Goal: Task Accomplishment & Management: Use online tool/utility

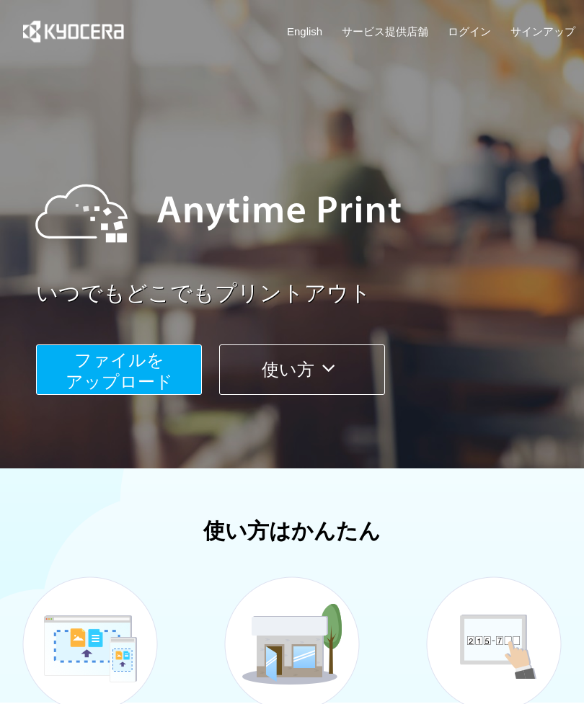
click at [167, 363] on button "ファイルを ​​アップロード" at bounding box center [119, 370] width 166 height 50
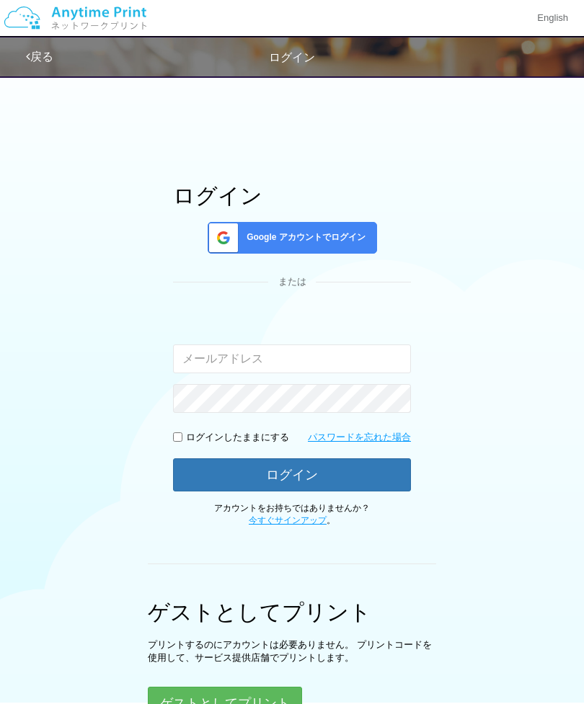
click at [349, 235] on span "Google アカウントでログイン" at bounding box center [303, 237] width 125 height 12
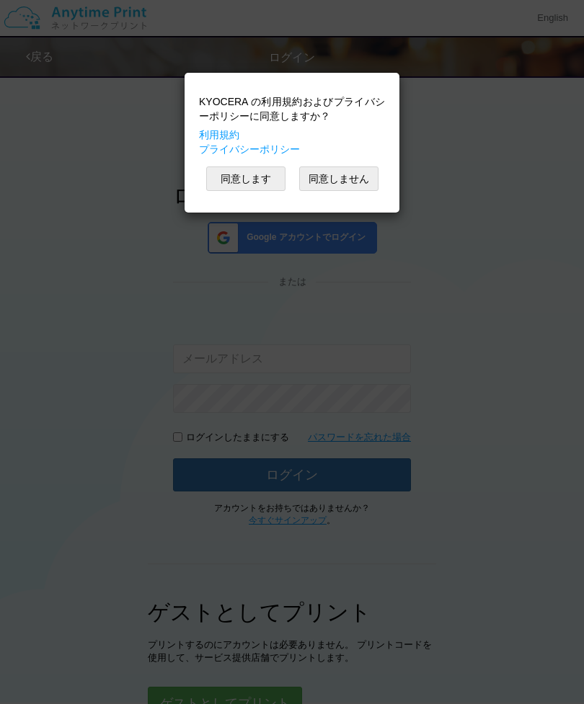
click at [262, 174] on button "同意します" at bounding box center [245, 178] width 79 height 25
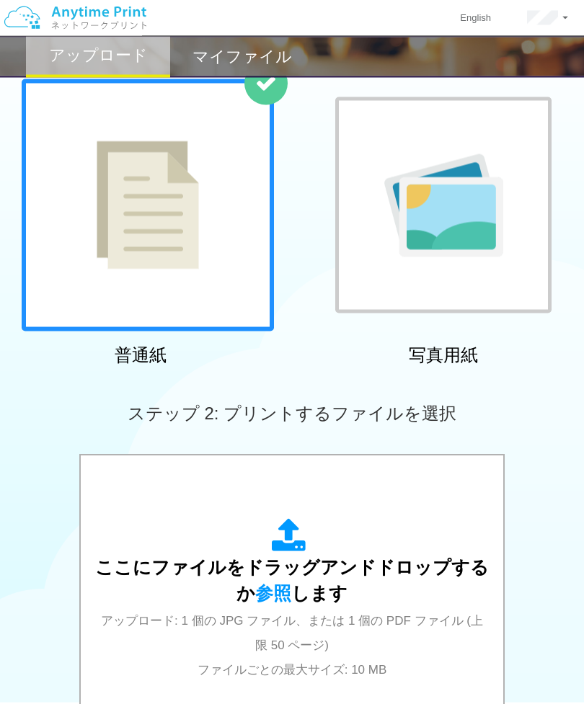
scroll to position [93, 0]
click at [280, 595] on span "参照" at bounding box center [273, 593] width 36 height 20
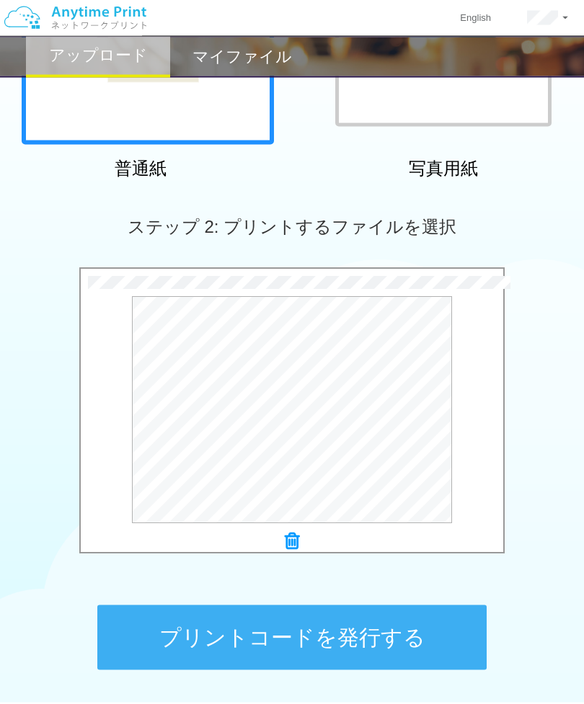
scroll to position [285, 0]
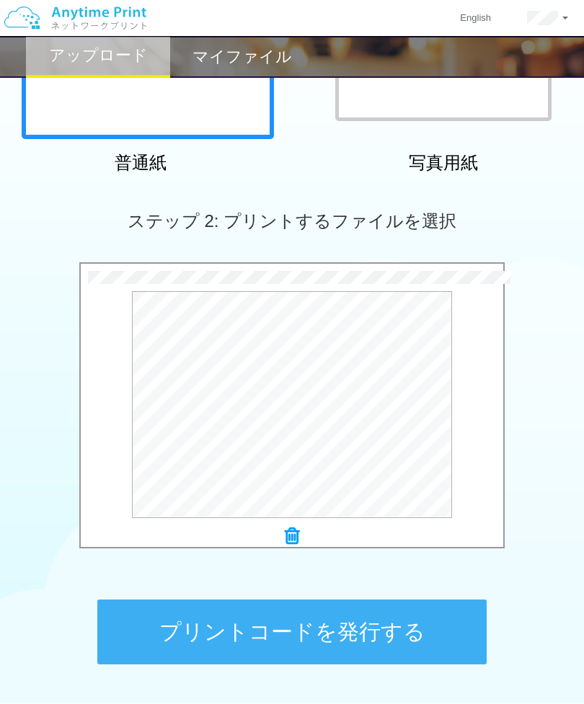
click at [391, 625] on button "プリントコードを発行する" at bounding box center [291, 632] width 389 height 65
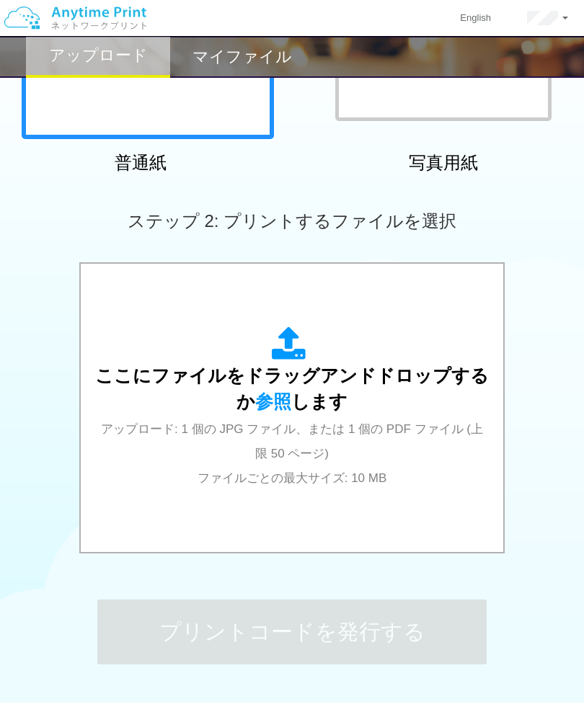
scroll to position [0, 0]
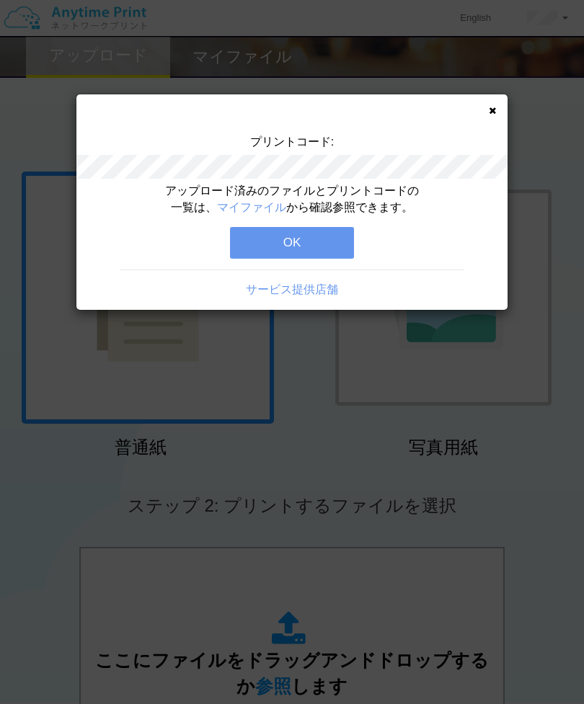
click at [269, 203] on link "マイファイル" at bounding box center [251, 207] width 69 height 12
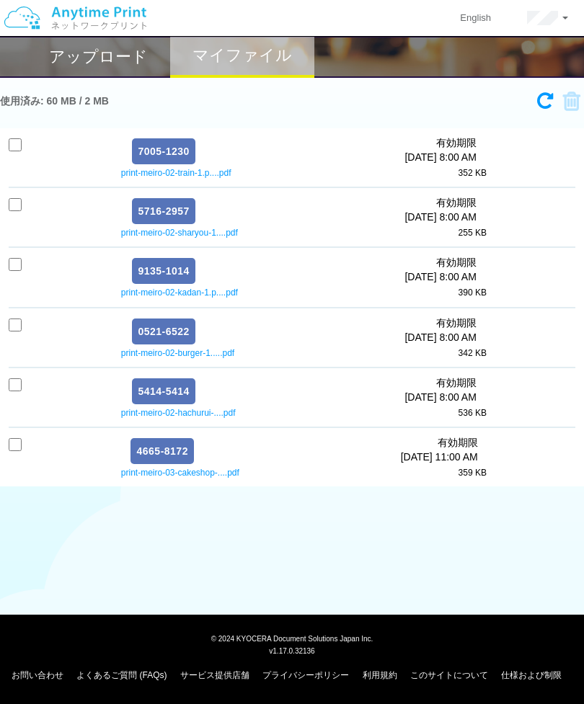
click at [12, 145] on input "checkbox" at bounding box center [15, 144] width 13 height 13
checkbox input "true"
click at [14, 210] on input "checkbox" at bounding box center [15, 204] width 13 height 13
checkbox input "true"
click at [20, 267] on input "checkbox" at bounding box center [15, 264] width 13 height 13
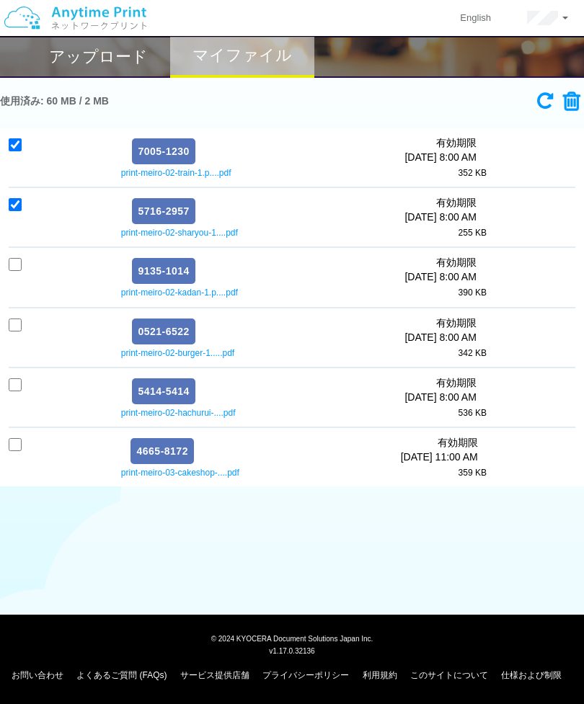
checkbox input "true"
click at [15, 327] on input "checkbox" at bounding box center [15, 325] width 13 height 13
checkbox input "true"
click at [20, 388] on input "checkbox" at bounding box center [15, 384] width 13 height 13
checkbox input "true"
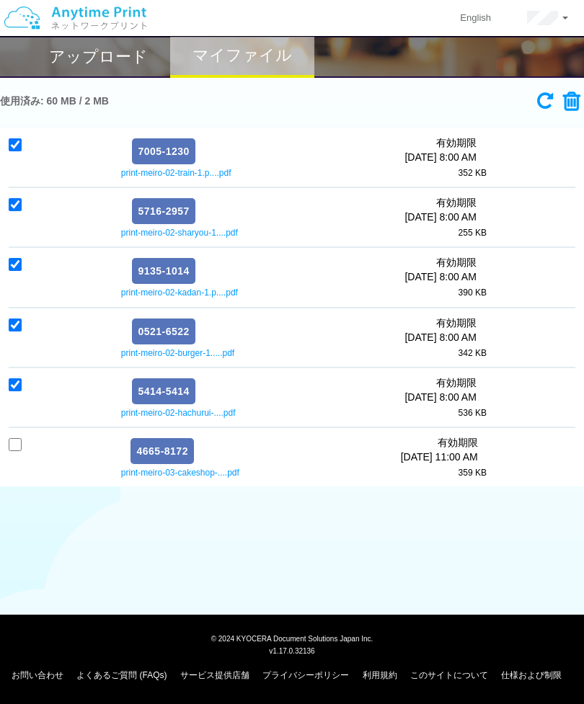
click at [573, 103] on icon at bounding box center [566, 102] width 27 height 22
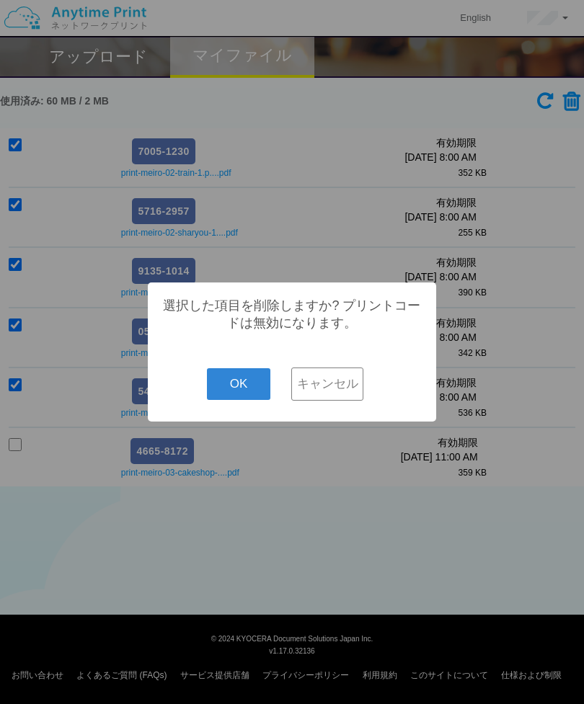
click at [241, 398] on button "OK" at bounding box center [239, 384] width 64 height 32
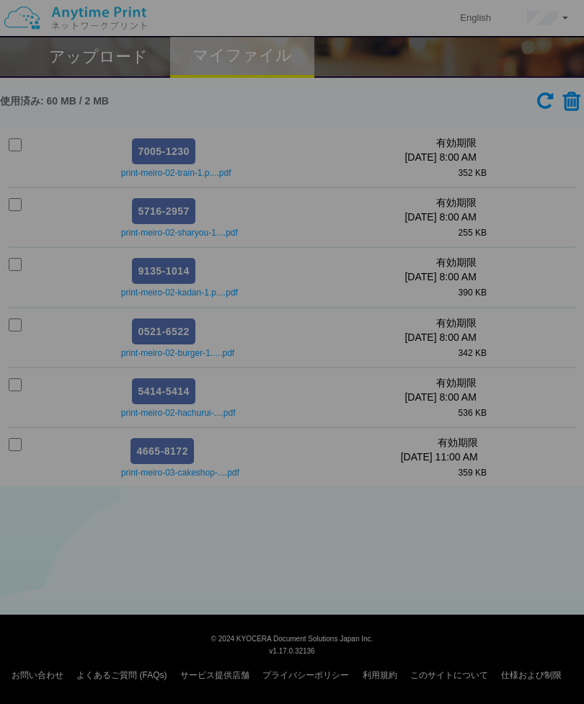
checkbox input "false"
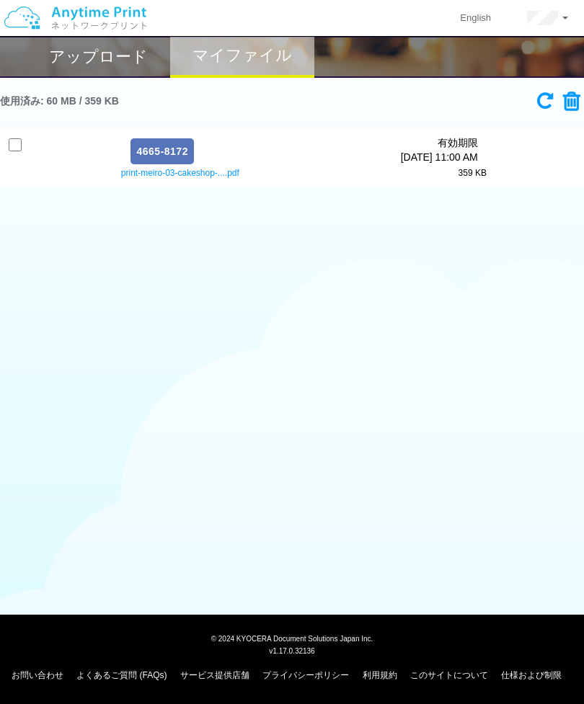
click at [131, 61] on h2 "アップロード" at bounding box center [98, 56] width 99 height 17
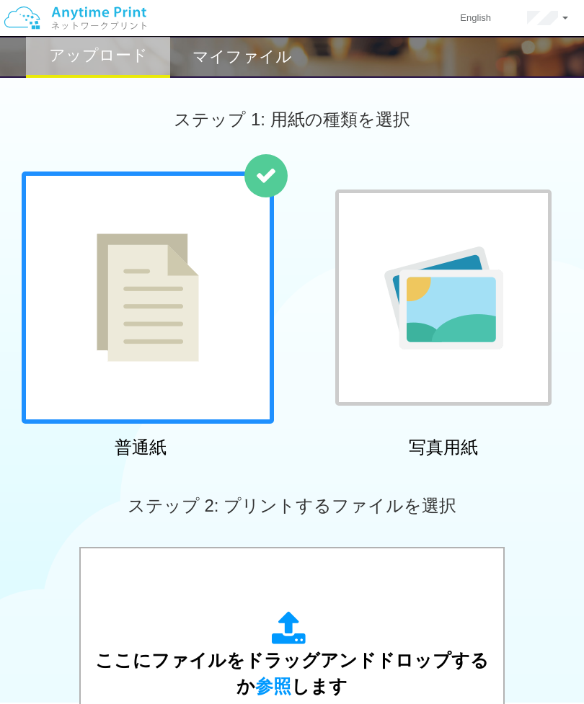
click at [280, 689] on span "参照" at bounding box center [273, 686] width 36 height 20
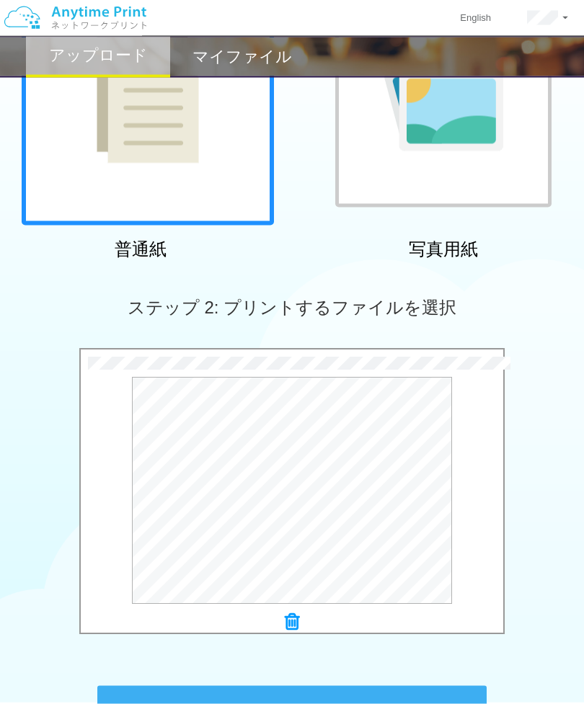
scroll to position [218, 0]
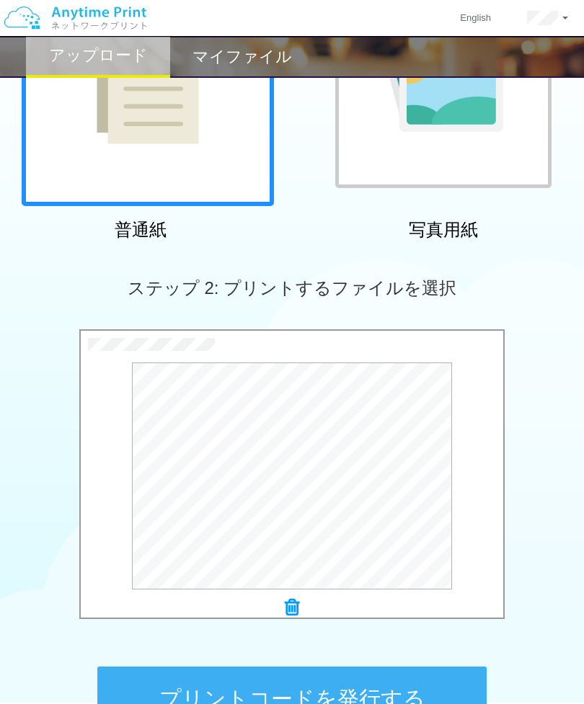
click at [308, 703] on button "プリントコードを発行する" at bounding box center [291, 699] width 389 height 65
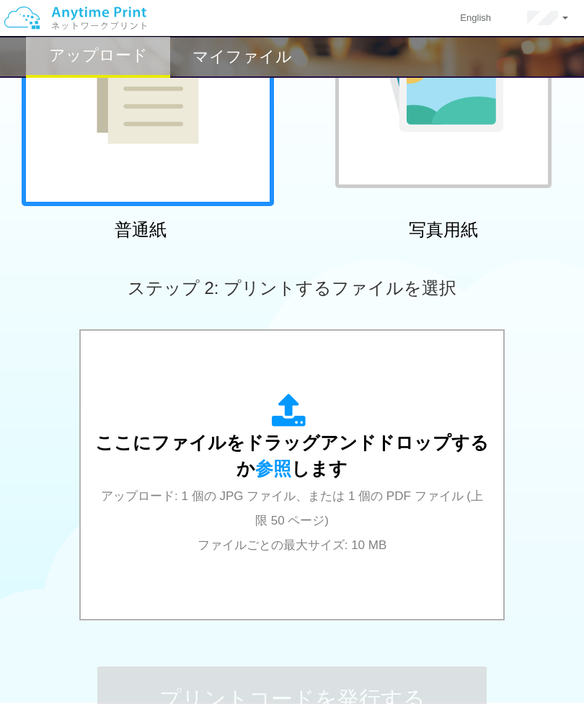
scroll to position [0, 0]
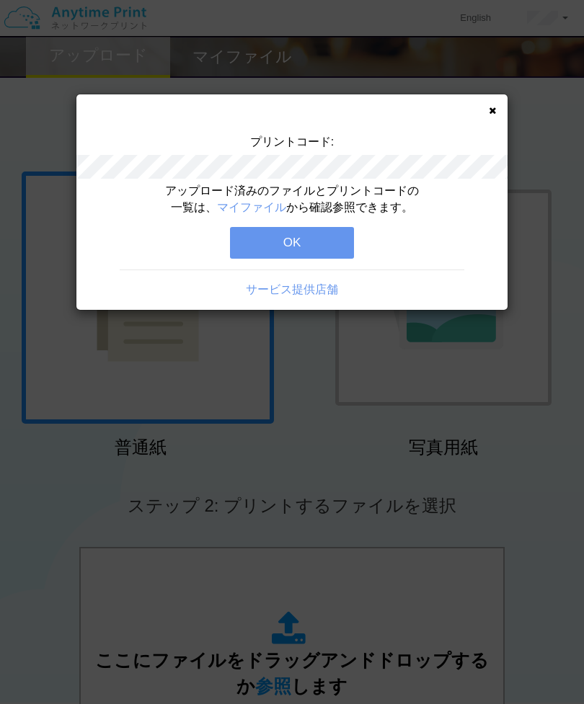
click at [333, 237] on button "OK" at bounding box center [292, 243] width 124 height 32
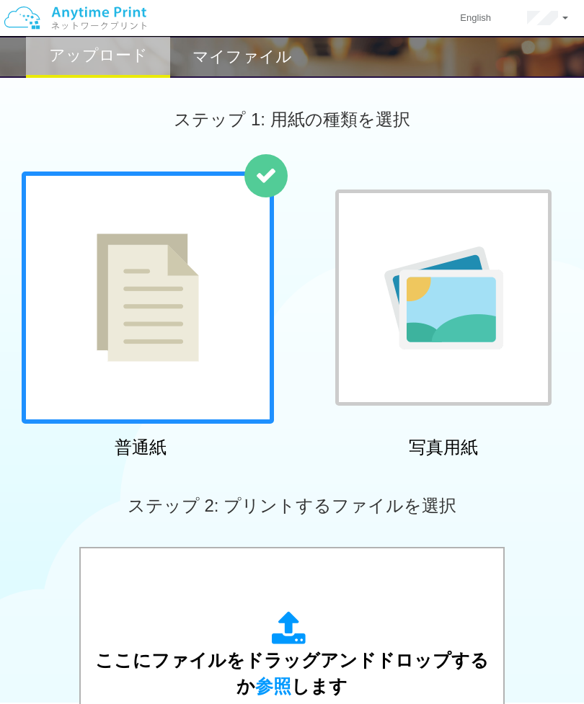
click at [278, 689] on span "参照" at bounding box center [273, 686] width 36 height 20
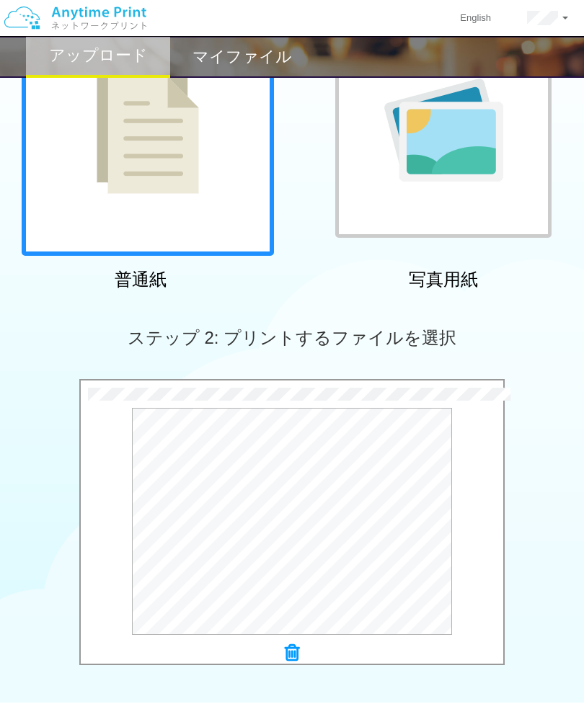
scroll to position [234, 0]
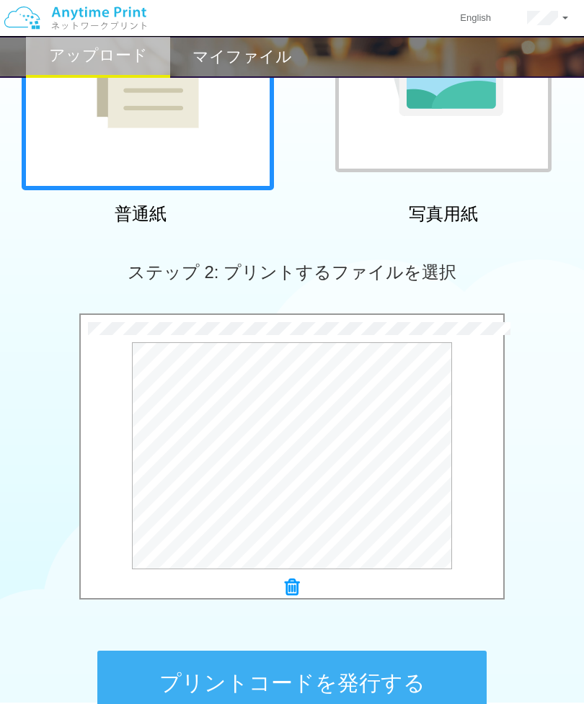
click at [344, 692] on button "プリントコードを発行する" at bounding box center [291, 683] width 389 height 65
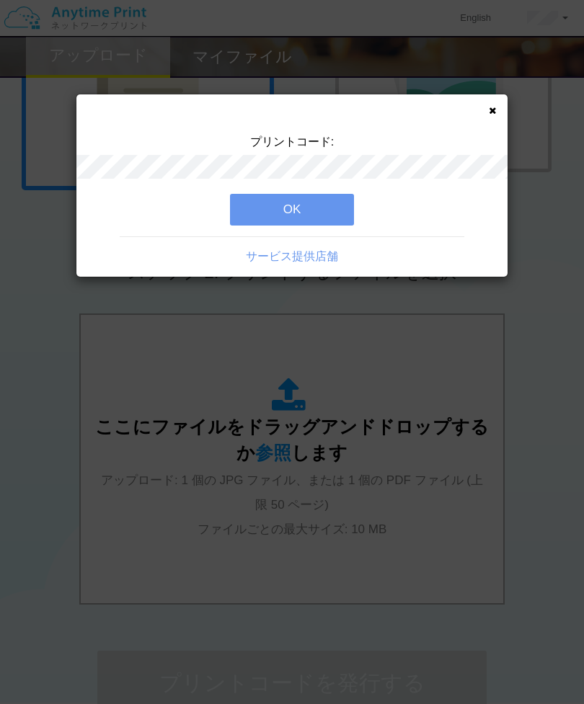
scroll to position [0, 0]
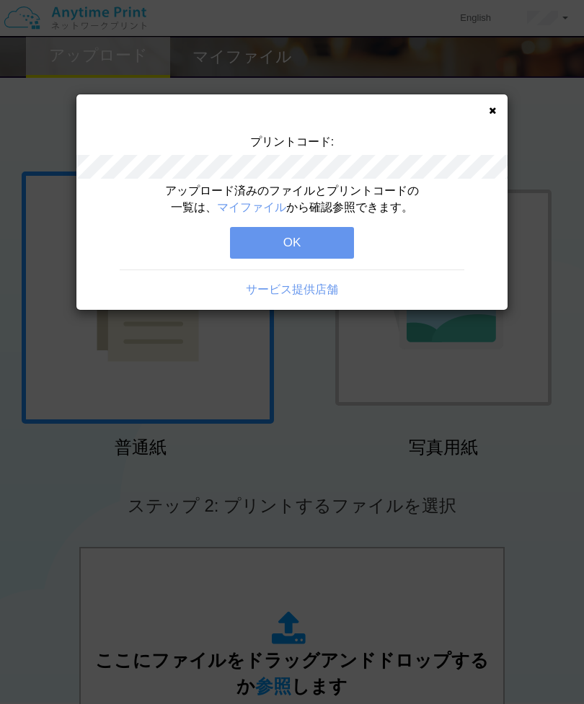
click at [318, 245] on button "OK" at bounding box center [292, 243] width 124 height 32
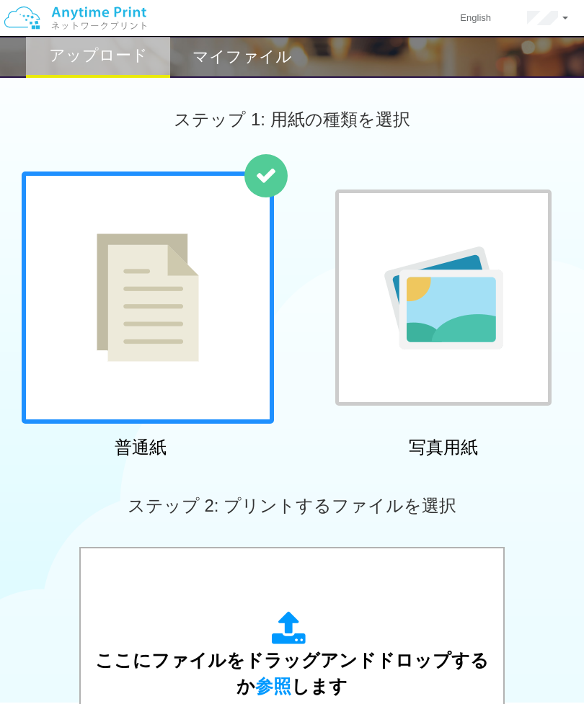
click at [279, 690] on span "参照" at bounding box center [273, 686] width 36 height 20
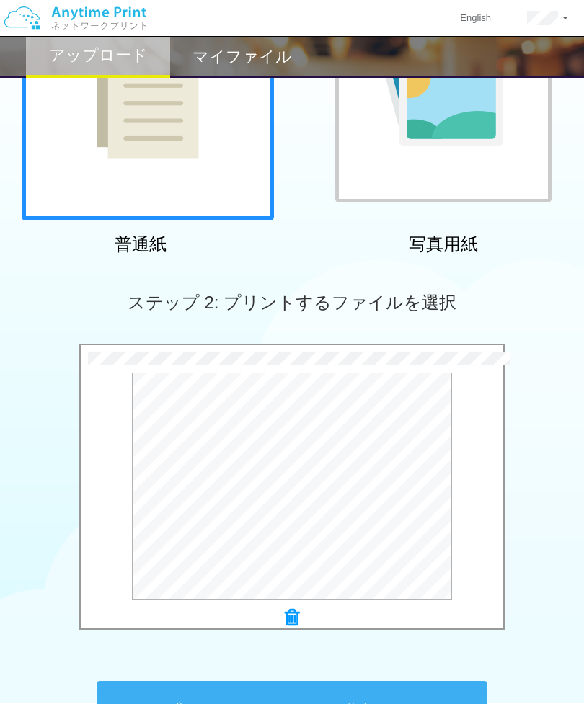
scroll to position [276, 0]
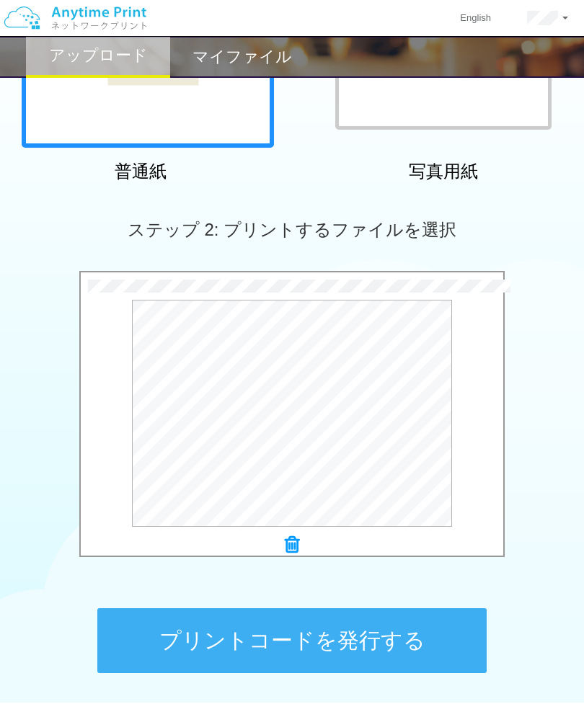
click at [366, 649] on button "プリントコードを発行する" at bounding box center [291, 640] width 389 height 65
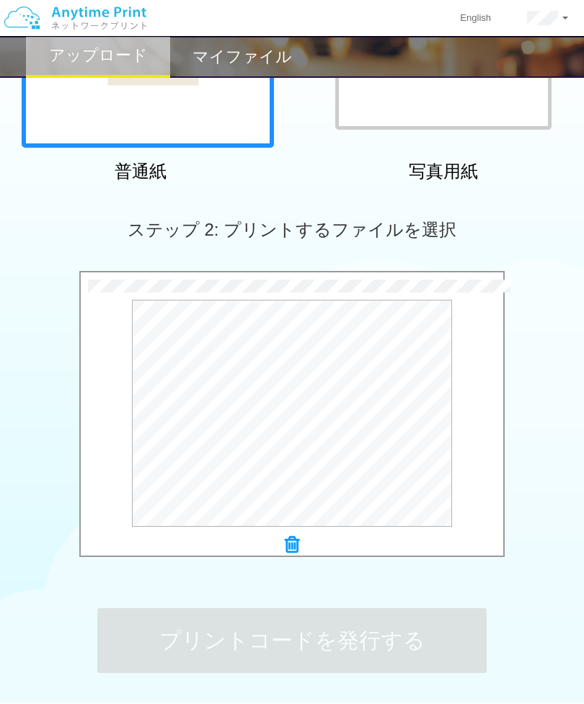
scroll to position [0, 0]
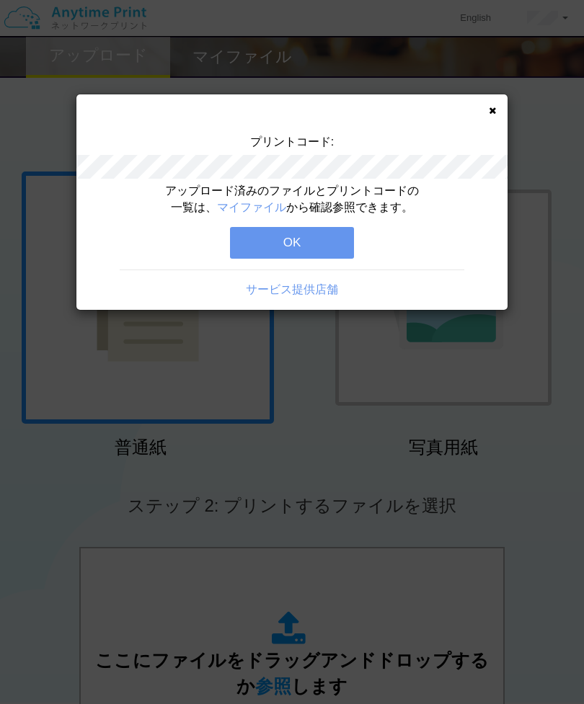
click at [326, 243] on button "OK" at bounding box center [292, 243] width 124 height 32
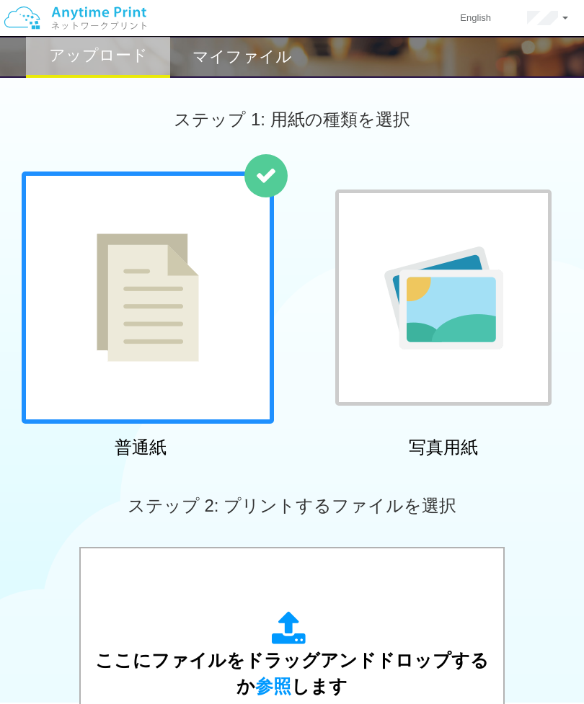
click at [278, 685] on span "参照" at bounding box center [273, 686] width 36 height 20
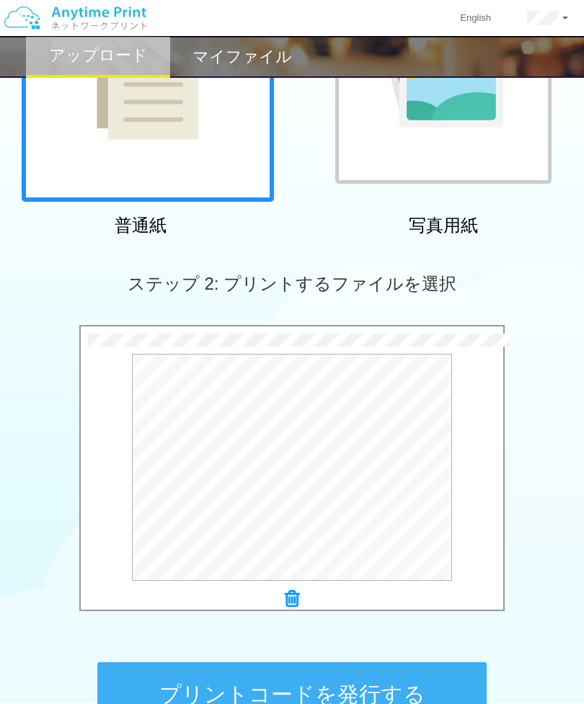
scroll to position [252, 0]
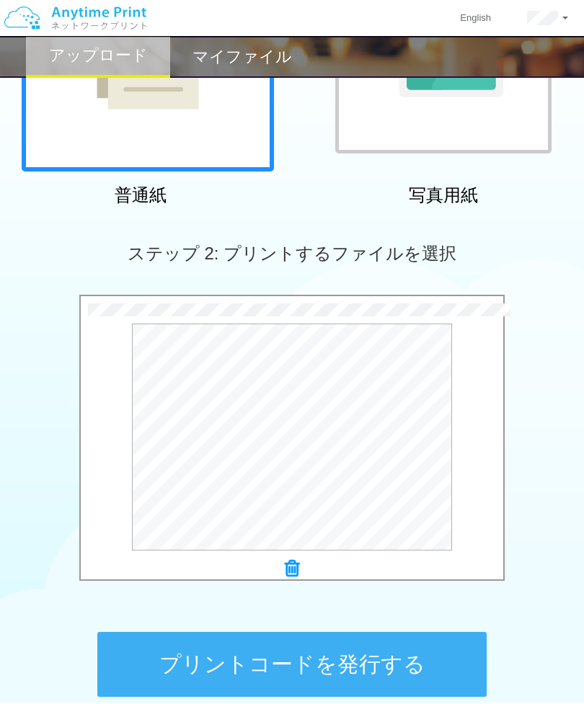
click at [400, 659] on button "プリントコードを発行する" at bounding box center [291, 664] width 389 height 65
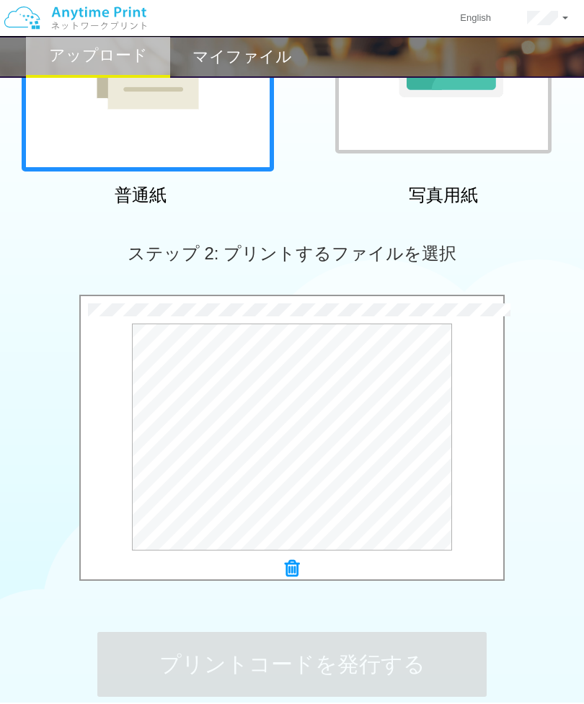
scroll to position [0, 0]
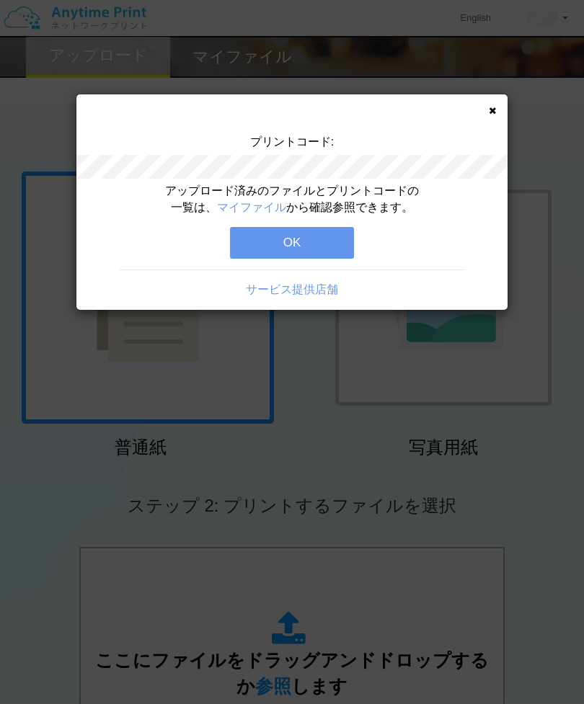
click at [327, 239] on button "OK" at bounding box center [292, 243] width 124 height 32
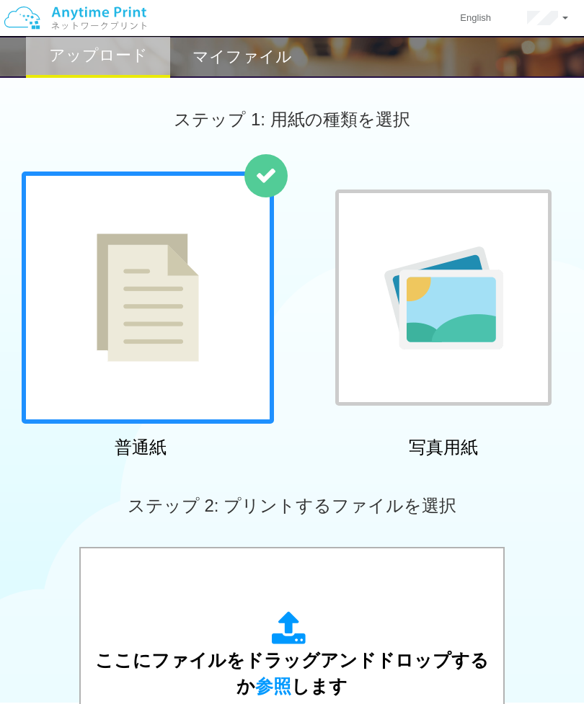
click at [282, 686] on span "参照" at bounding box center [273, 686] width 36 height 20
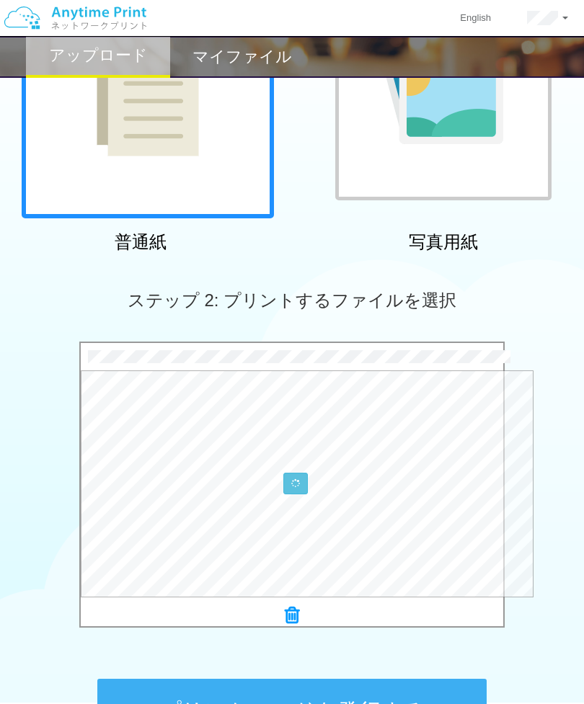
scroll to position [210, 0]
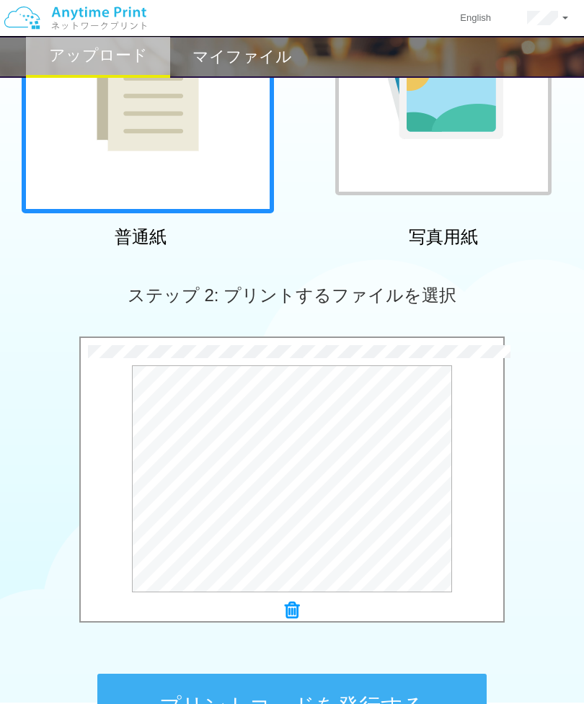
click at [336, 703] on button "プリントコードを発行する" at bounding box center [291, 706] width 389 height 65
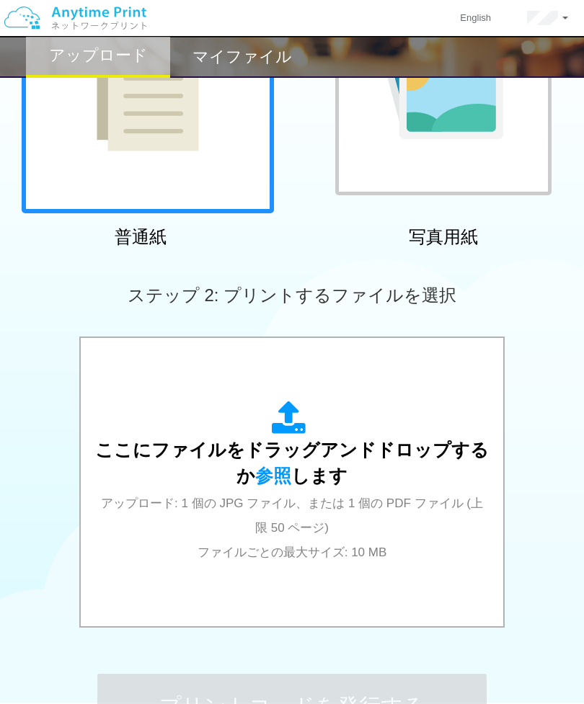
scroll to position [0, 0]
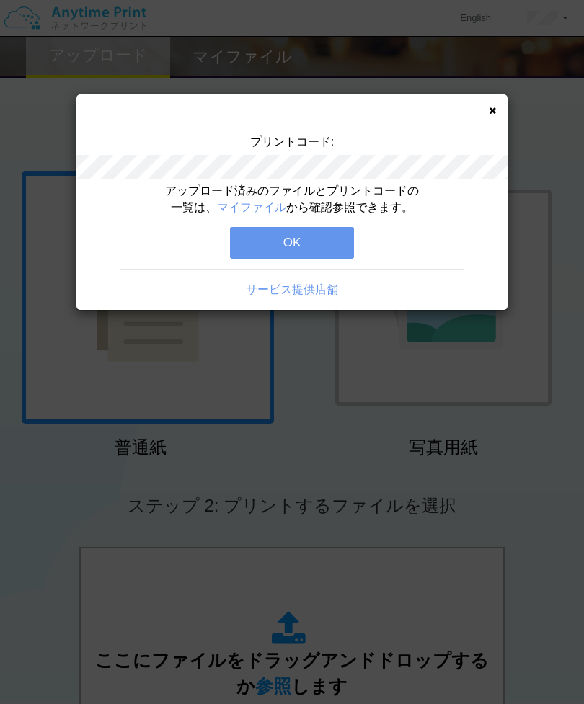
click at [343, 244] on button "OK" at bounding box center [292, 243] width 124 height 32
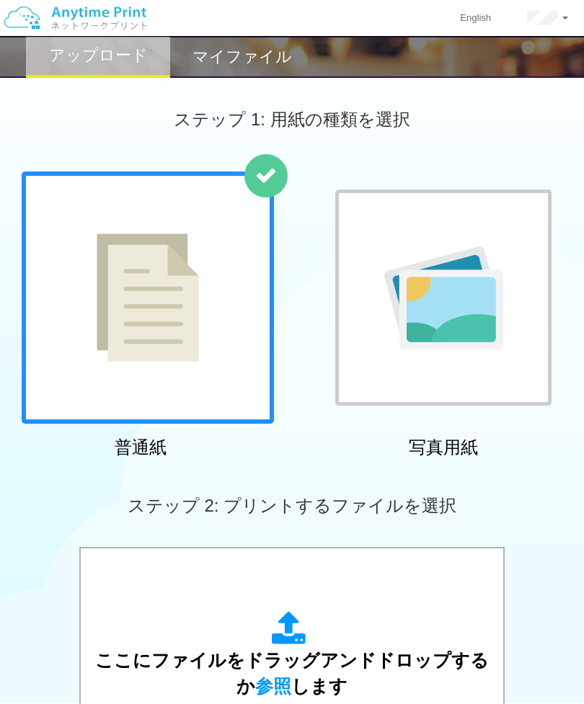
click at [281, 695] on div "ここにファイルをドラッグアンドドロップするか 参照 します アップロード: 1 個の JPG ファイル、または 1 個の PDF ファイル (上限 50 ペー…" at bounding box center [292, 692] width 394 height 163
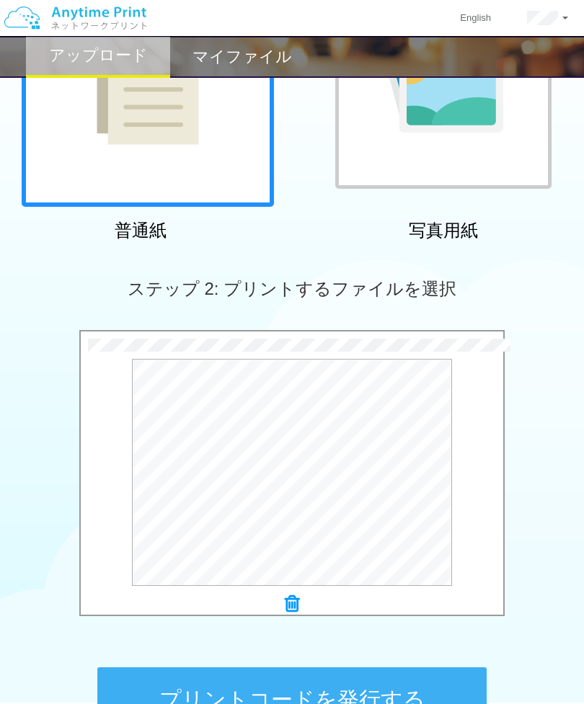
scroll to position [218, 0]
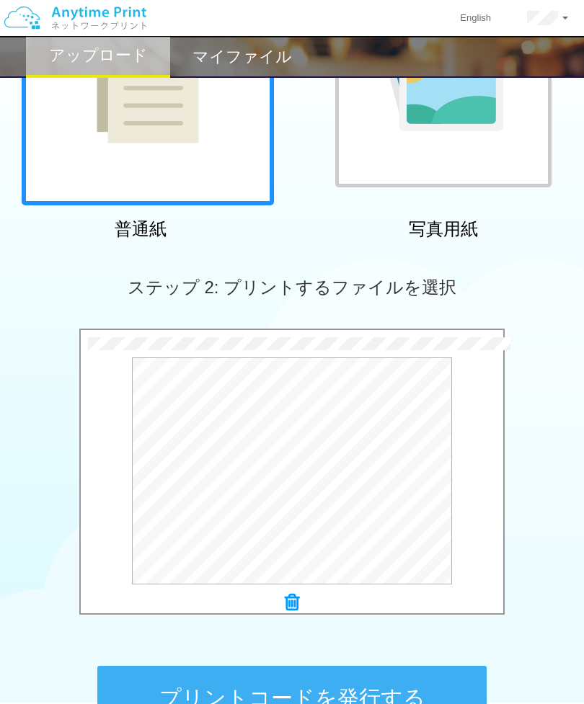
click at [352, 695] on button "プリントコードを発行する" at bounding box center [291, 698] width 389 height 65
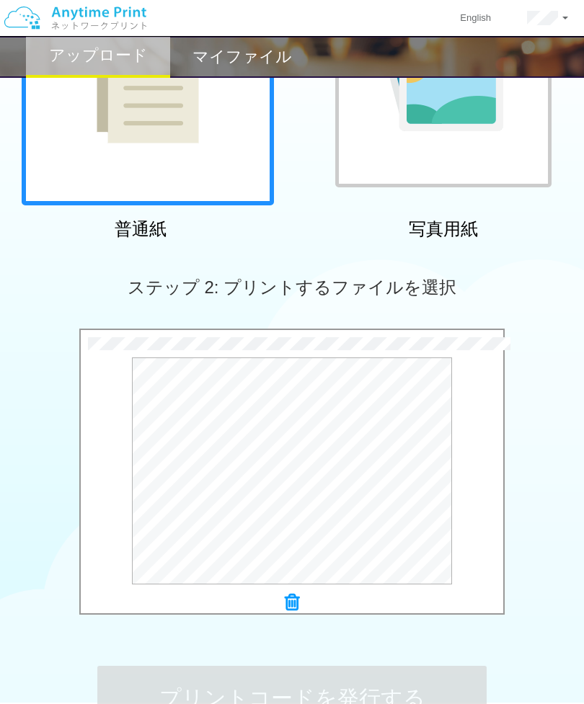
scroll to position [0, 0]
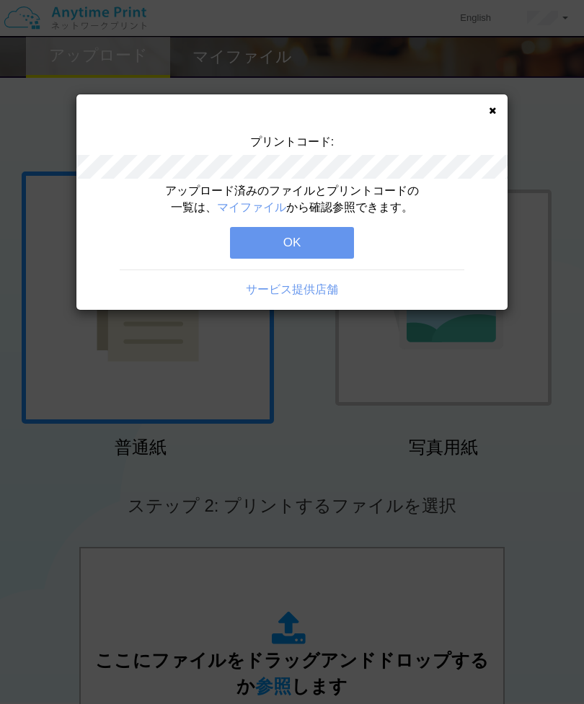
click at [329, 240] on button "OK" at bounding box center [292, 243] width 124 height 32
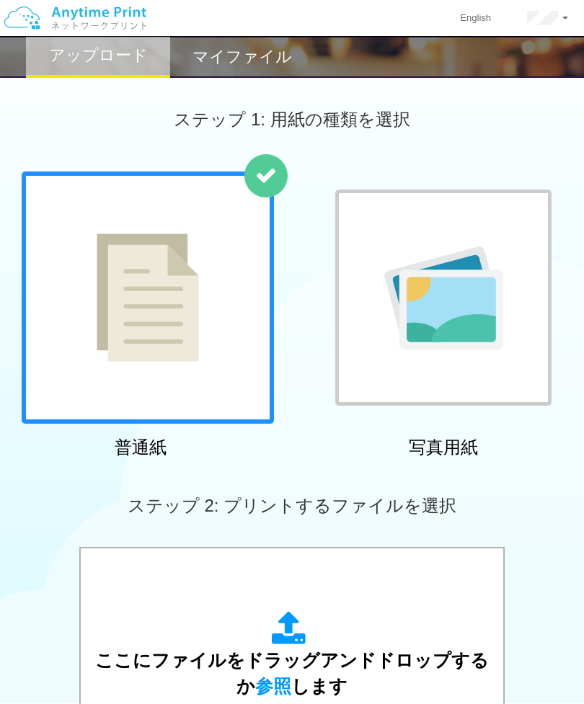
click at [280, 690] on span "参照" at bounding box center [273, 686] width 36 height 20
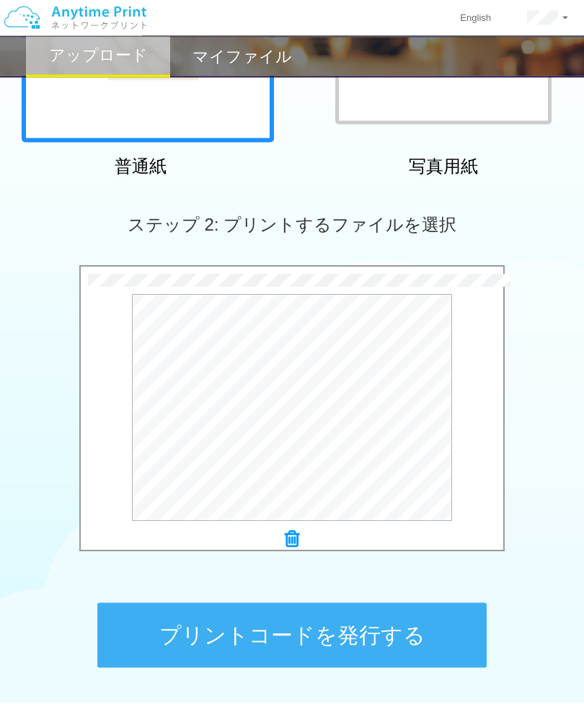
scroll to position [290, 0]
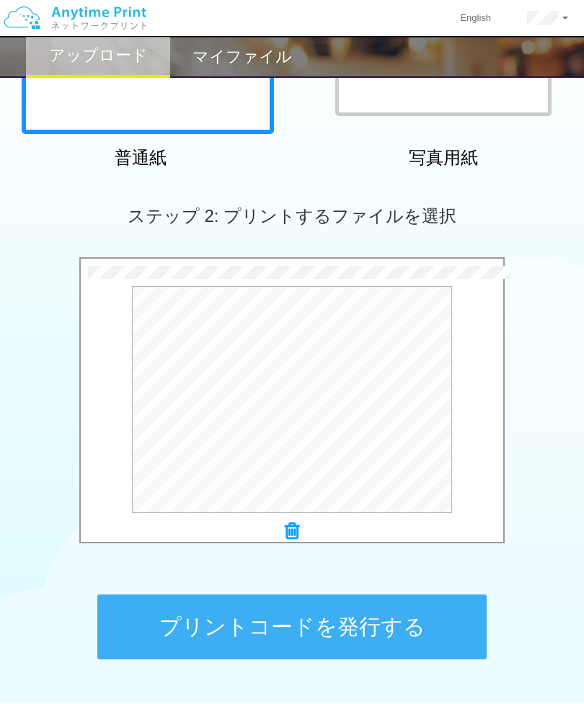
click at [396, 634] on button "プリントコードを発行する" at bounding box center [291, 627] width 389 height 65
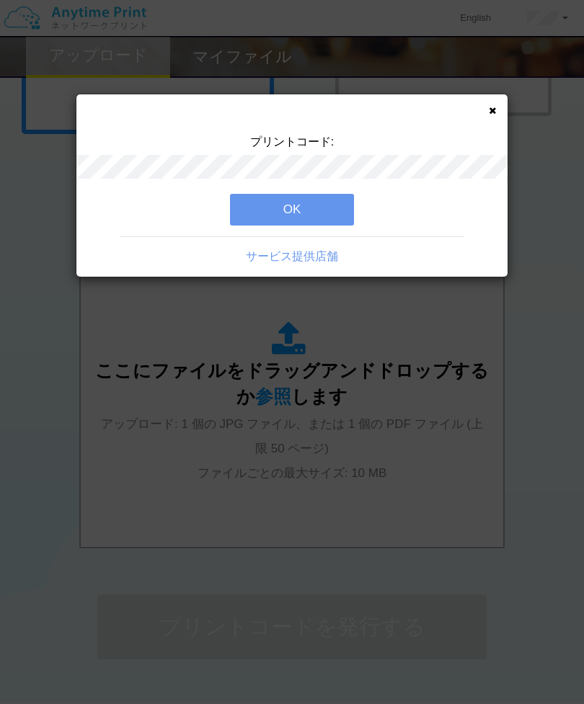
scroll to position [0, 0]
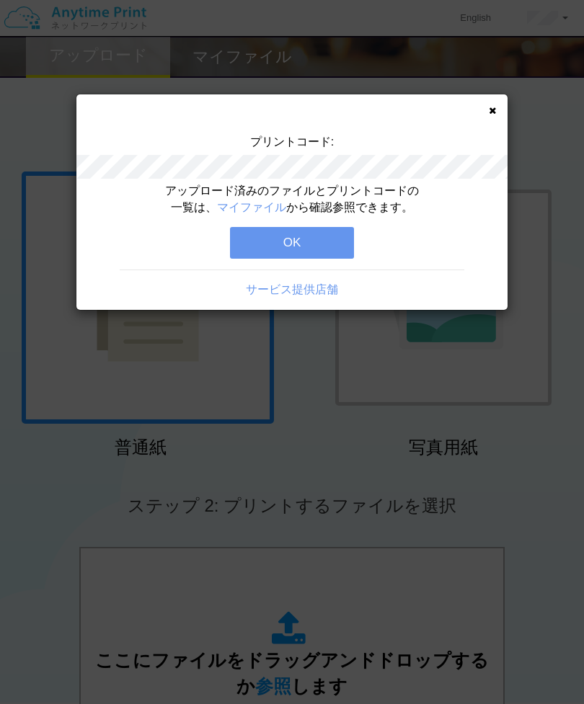
click at [329, 240] on button "OK" at bounding box center [292, 243] width 124 height 32
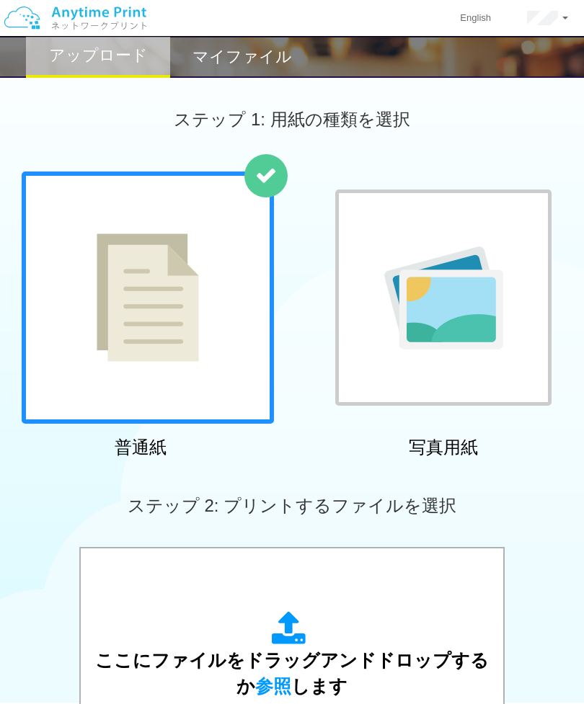
click at [279, 688] on span "参照" at bounding box center [273, 686] width 36 height 20
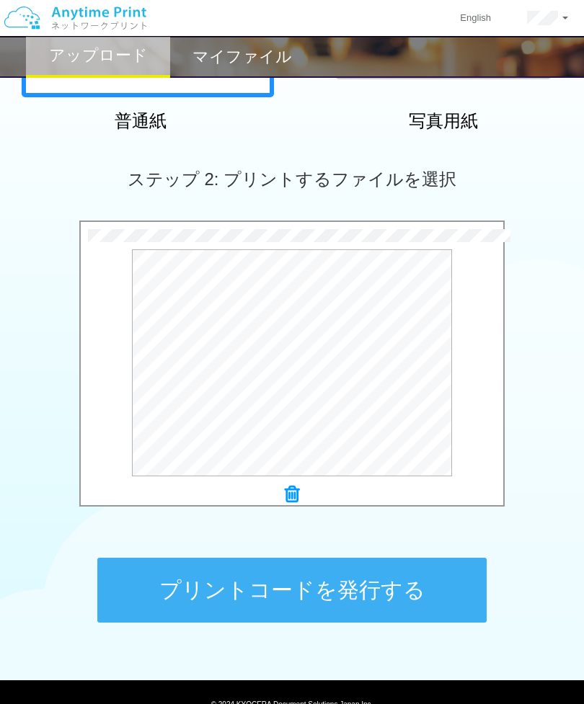
scroll to position [345, 0]
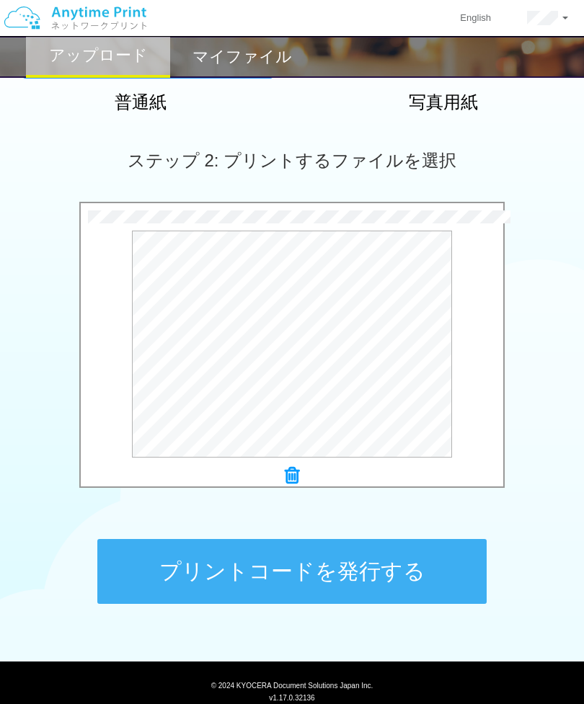
click at [332, 582] on button "プリントコードを発行する" at bounding box center [291, 571] width 389 height 65
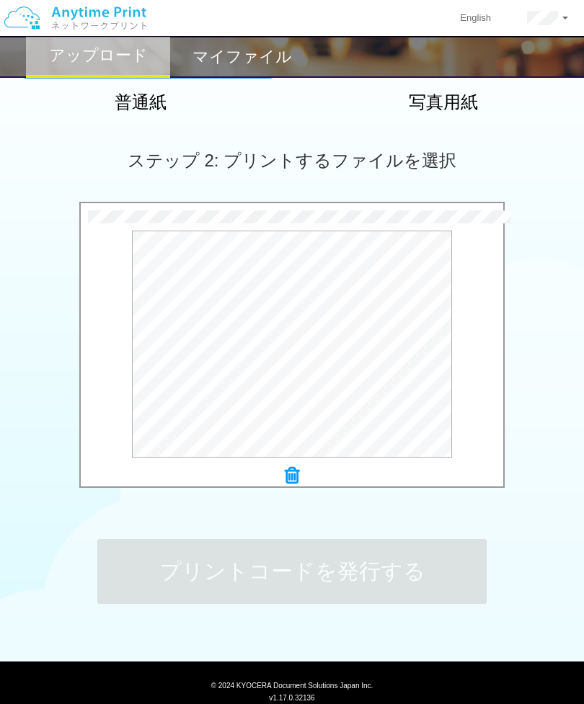
scroll to position [0, 0]
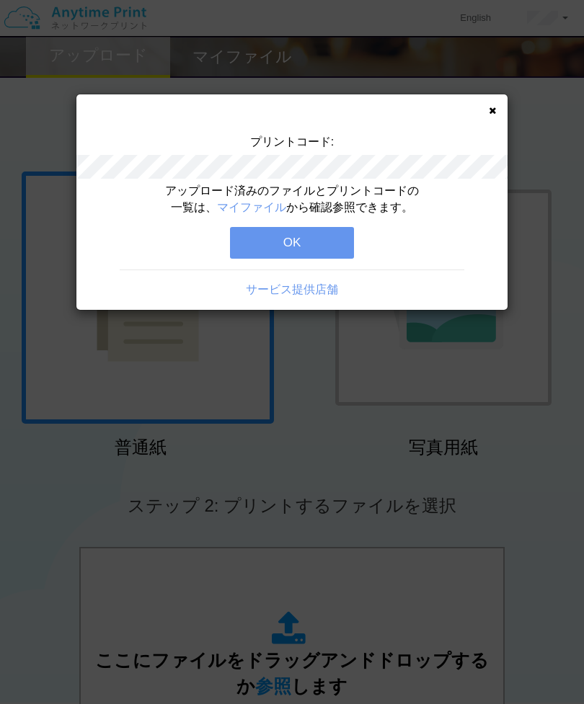
click at [319, 239] on button "OK" at bounding box center [292, 243] width 124 height 32
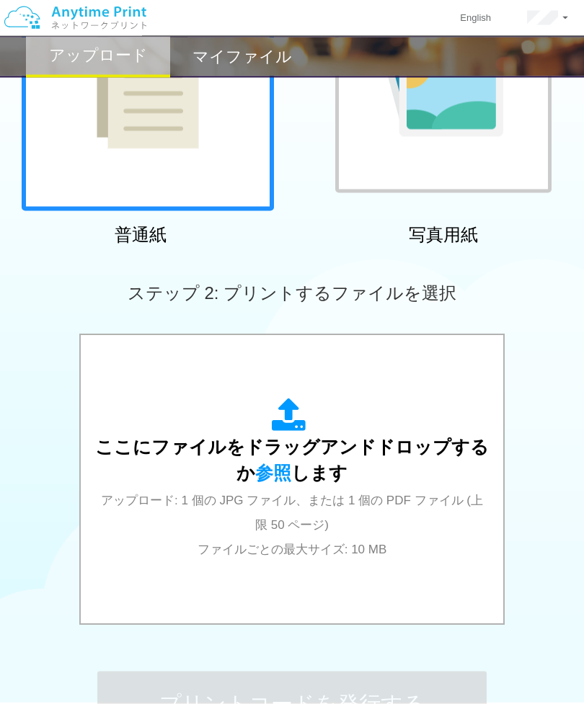
scroll to position [223, 0]
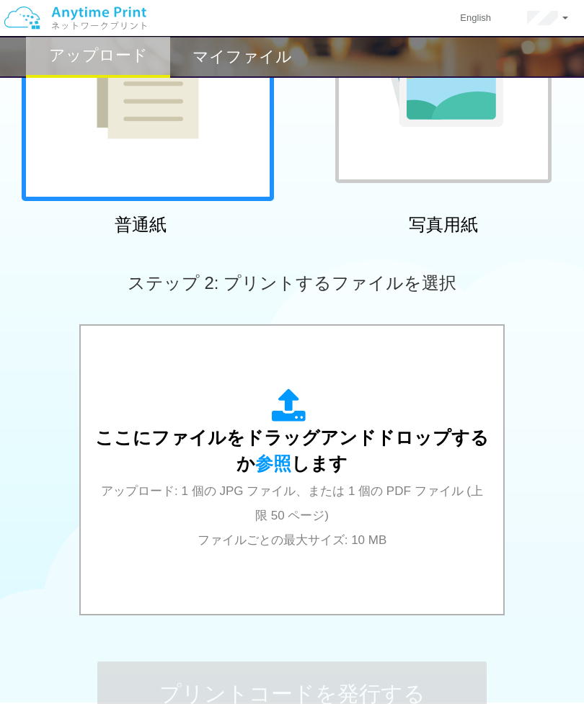
click at [285, 467] on span "参照" at bounding box center [273, 463] width 36 height 20
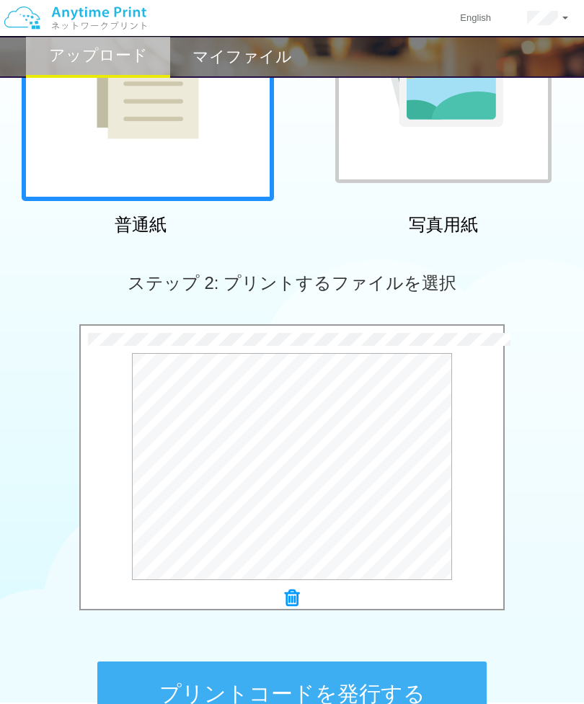
scroll to position [317, 0]
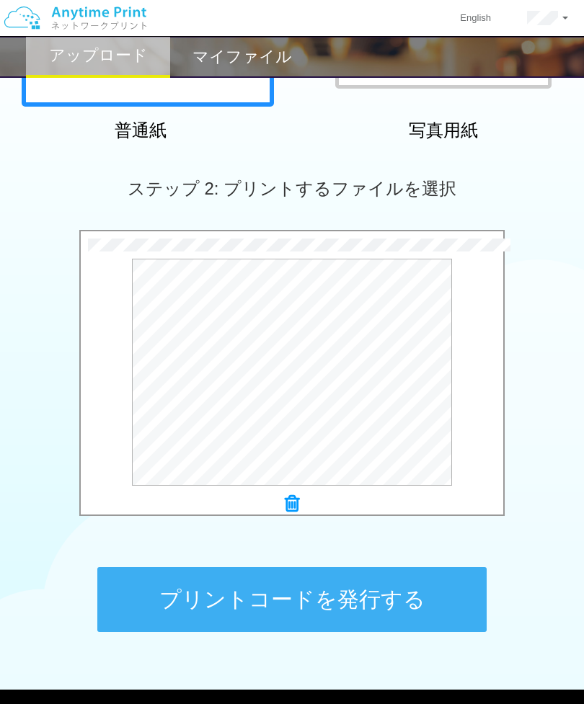
click at [386, 606] on button "プリントコードを発行する" at bounding box center [291, 599] width 389 height 65
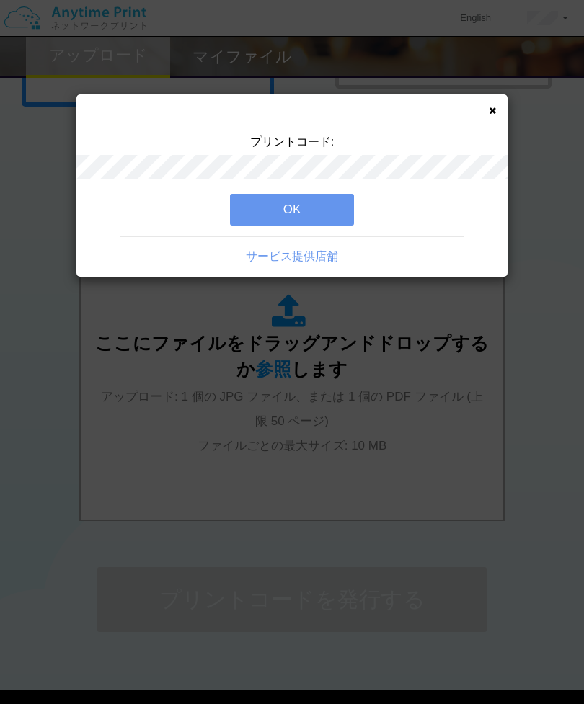
scroll to position [0, 0]
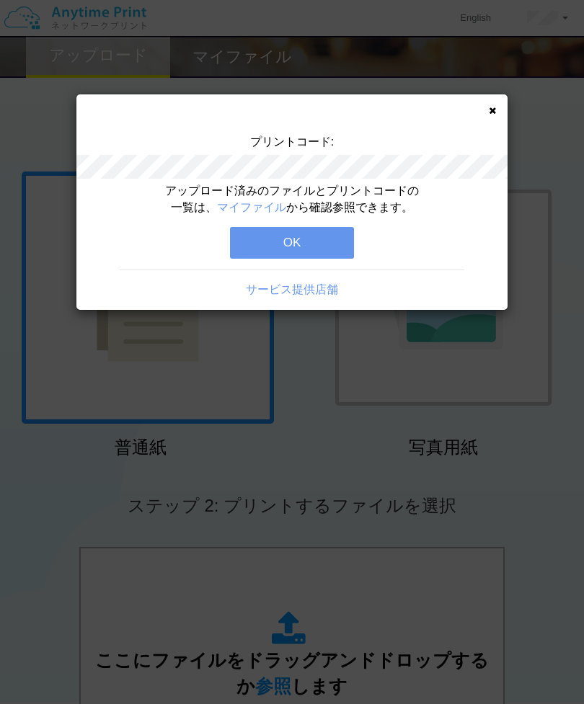
click at [327, 243] on button "OK" at bounding box center [292, 243] width 124 height 32
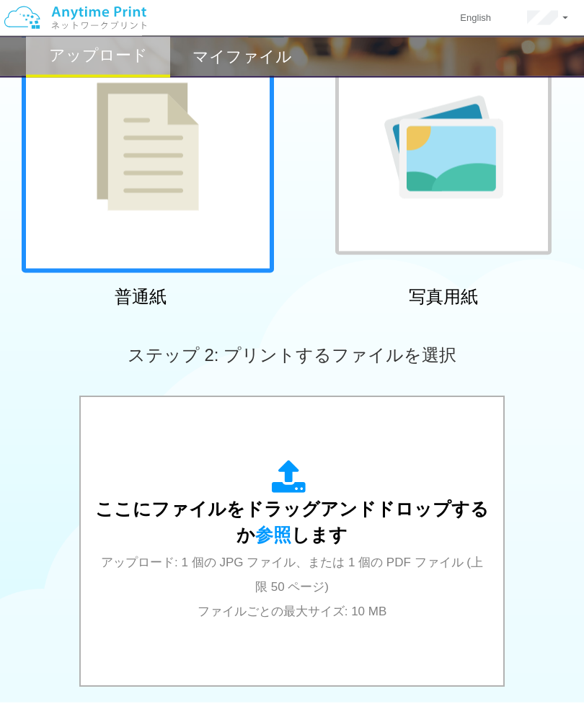
scroll to position [196, 0]
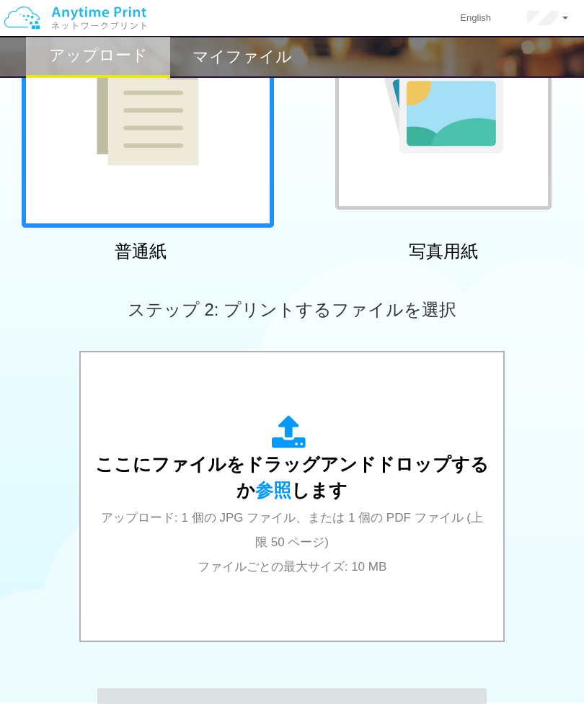
click at [284, 493] on span "参照" at bounding box center [273, 490] width 36 height 20
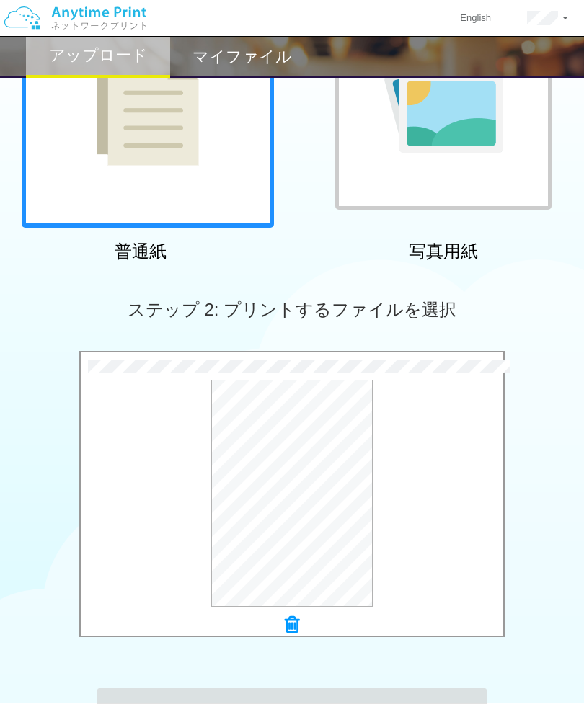
scroll to position [0, 0]
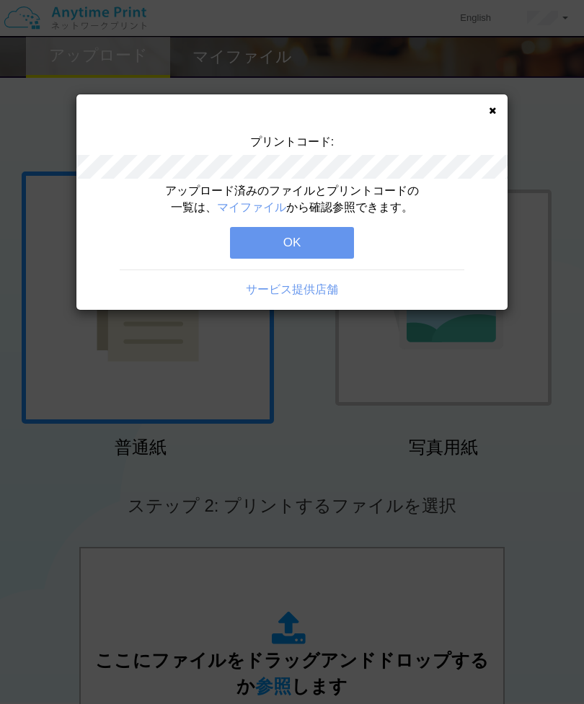
click at [321, 239] on button "OK" at bounding box center [292, 243] width 124 height 32
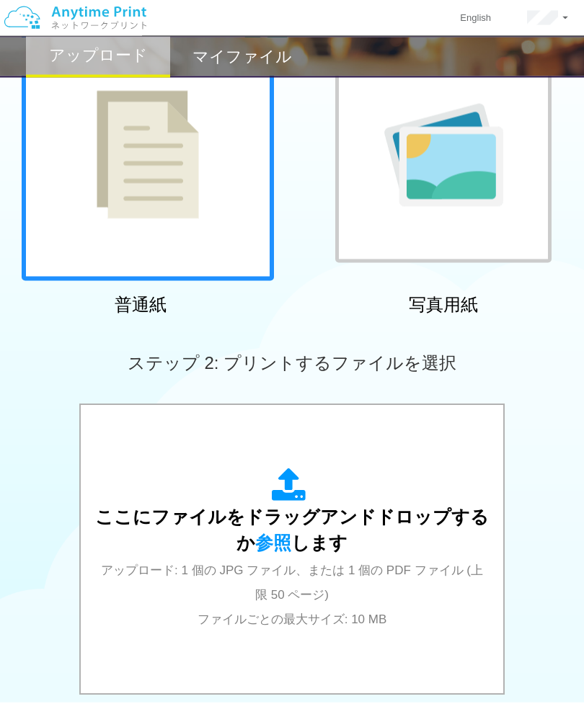
scroll to position [148, 0]
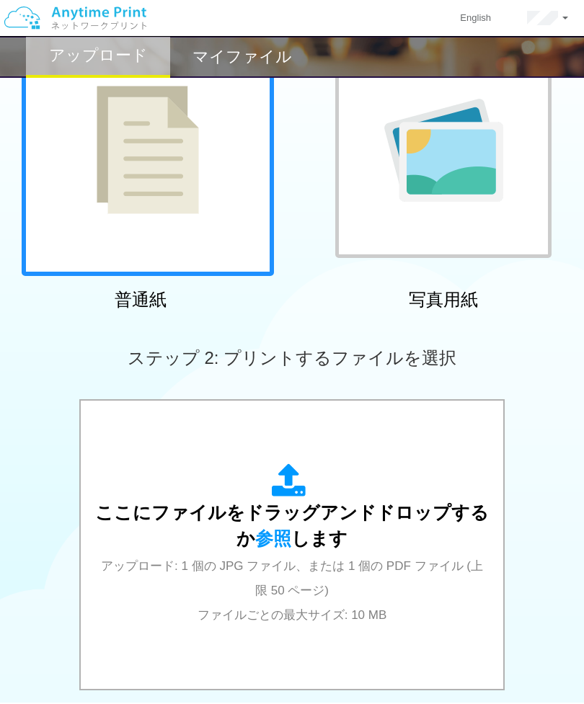
click at [288, 541] on span "参照" at bounding box center [273, 538] width 36 height 20
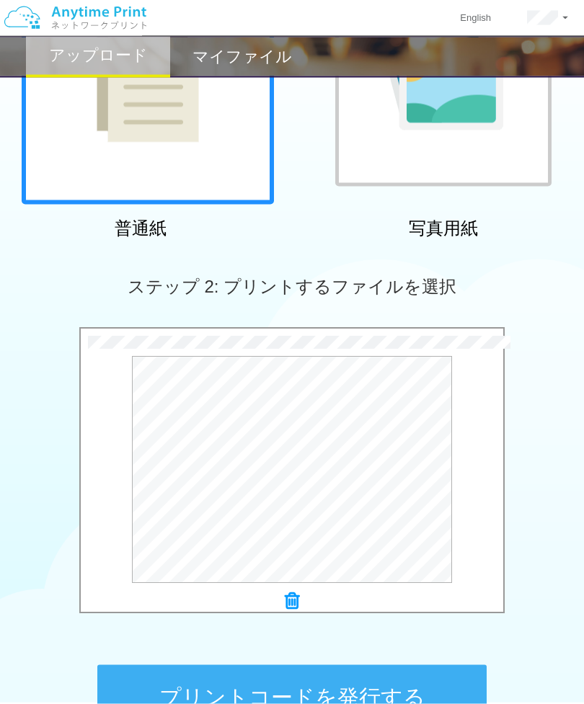
scroll to position [220, 0]
click at [399, 695] on button "プリントコードを発行する" at bounding box center [291, 697] width 389 height 65
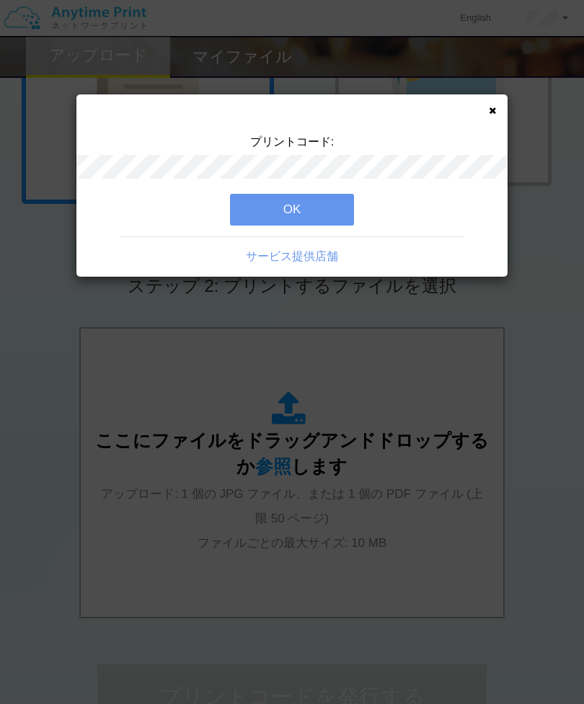
scroll to position [0, 0]
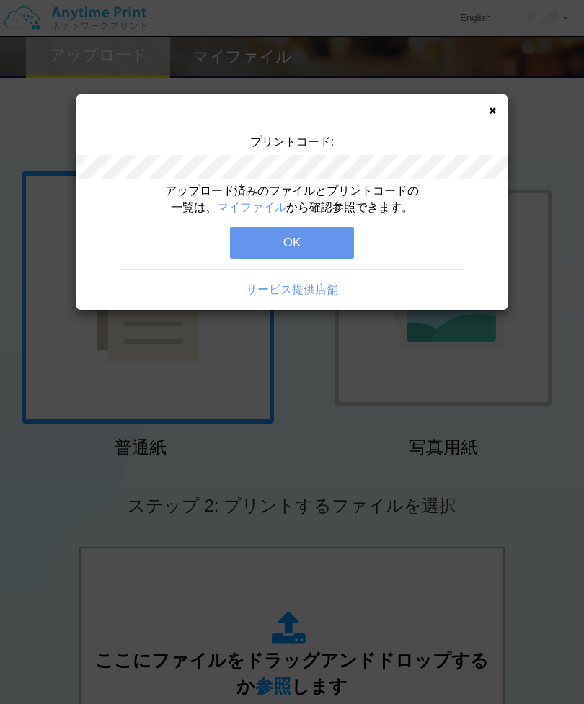
click at [263, 208] on link "マイファイル" at bounding box center [251, 207] width 69 height 12
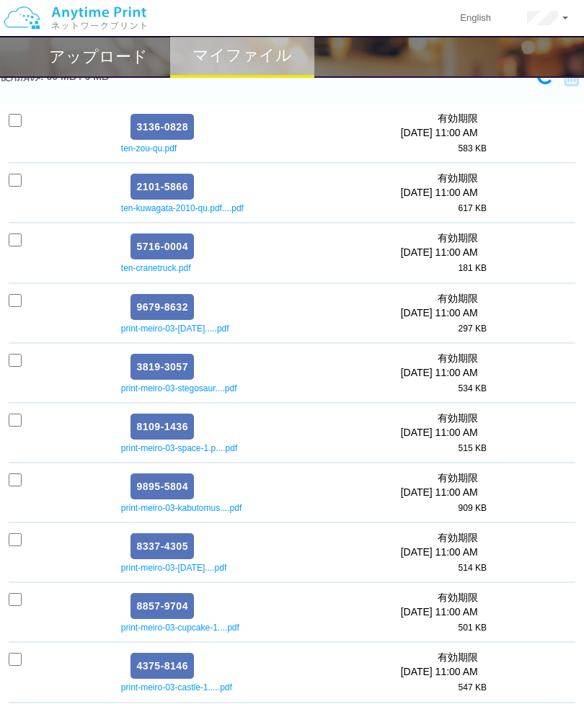
scroll to position [27, 0]
